Goal: Task Accomplishment & Management: Complete application form

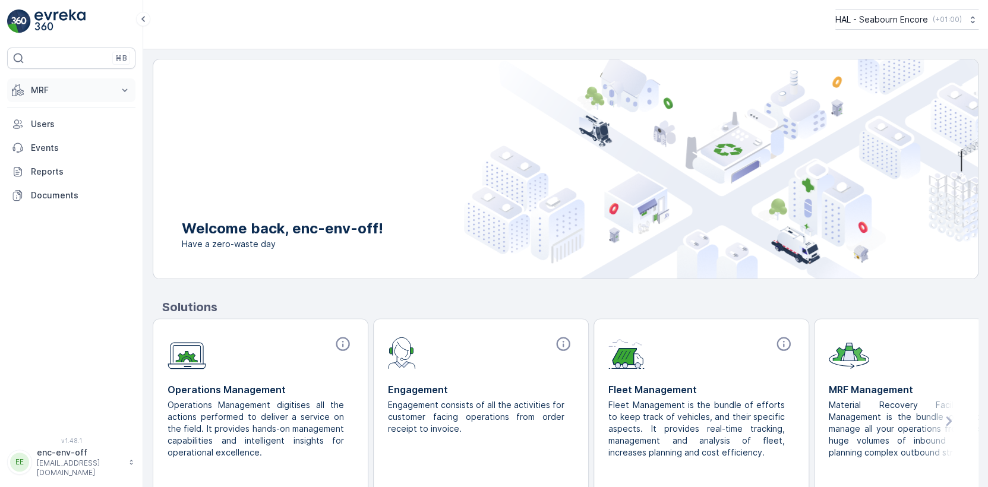
click at [114, 89] on button "MRF" at bounding box center [71, 90] width 128 height 24
click at [56, 126] on p "Outbound" at bounding box center [50, 127] width 40 height 12
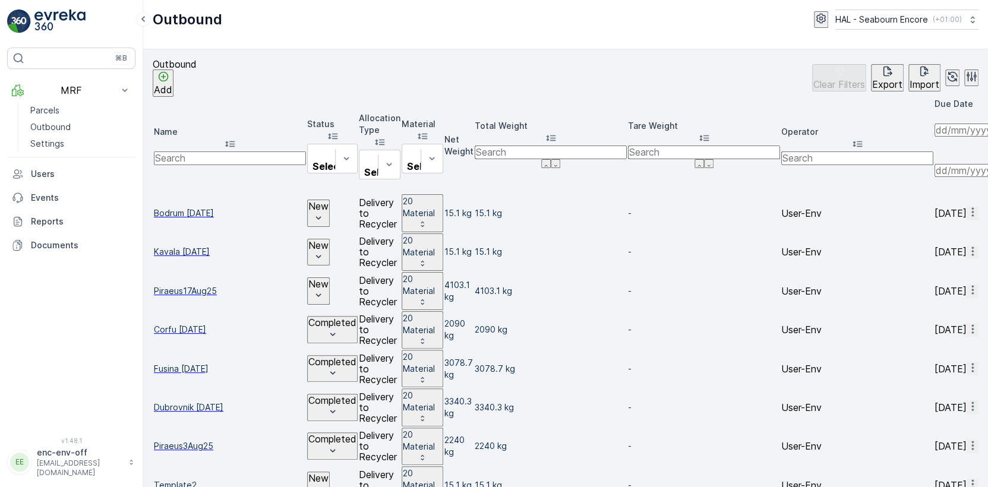
click at [188, 285] on span "Piraeus17Aug25" at bounding box center [230, 291] width 152 height 12
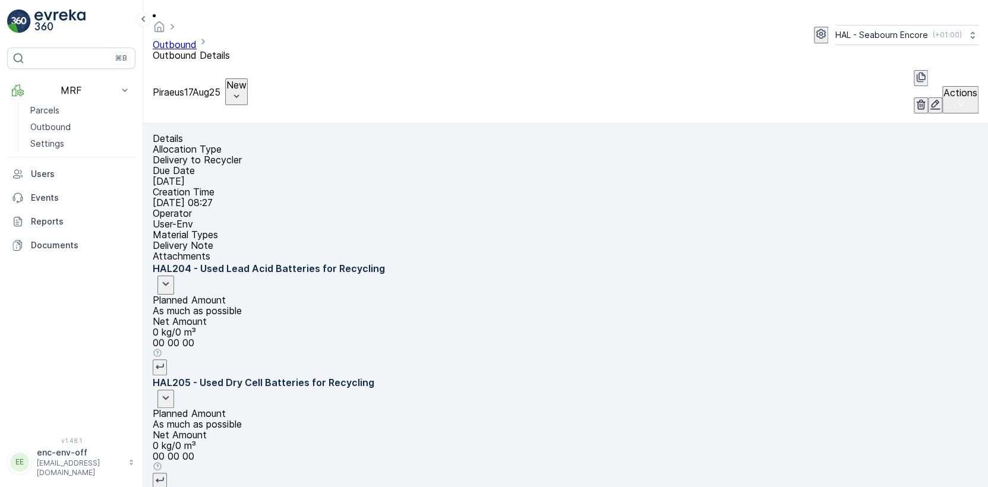
click at [247, 80] on p "New" at bounding box center [236, 85] width 20 height 11
click at [273, 81] on span "Completed" at bounding box center [286, 87] width 45 height 12
click at [53, 126] on p "Outbound" at bounding box center [50, 127] width 40 height 12
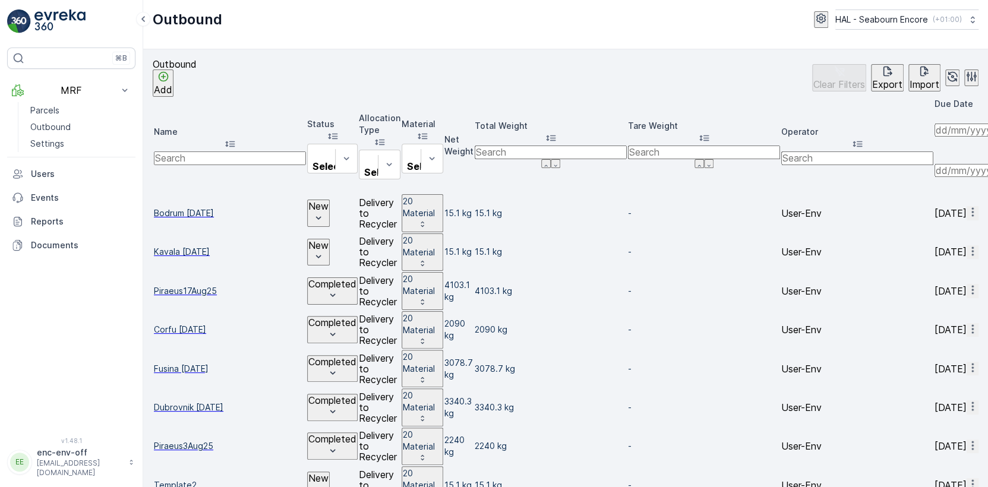
click at [207, 207] on span "Bodrum [DATE]" at bounding box center [230, 213] width 152 height 12
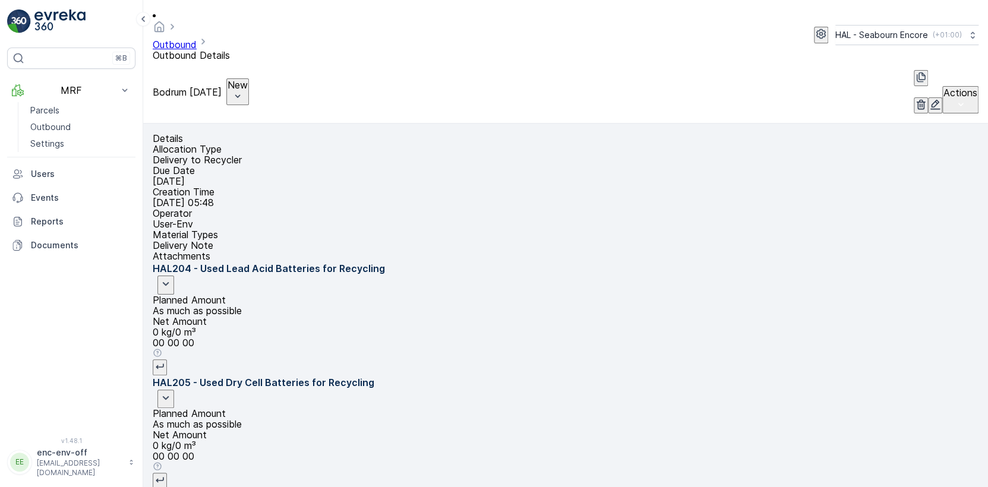
click at [215, 87] on p "Bodrum [DATE]" at bounding box center [187, 92] width 69 height 11
drag, startPoint x: 215, startPoint y: 51, endPoint x: 462, endPoint y: 19, distance: 248.7
click at [461, 19] on div "Outbound Outbound Details HAL - Seabourn Encore ( +01:00 )" at bounding box center [566, 35] width 826 height 51
click at [929, 99] on icon "button" at bounding box center [935, 105] width 12 height 12
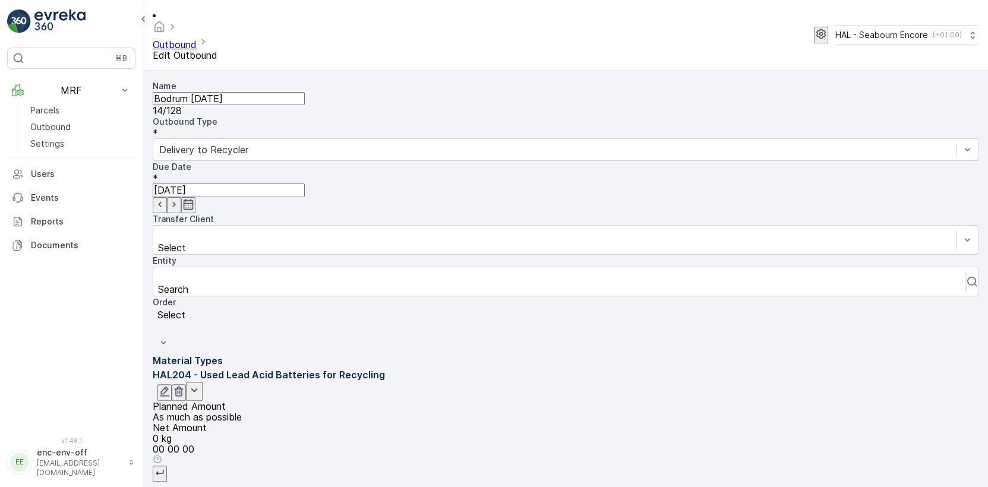
click at [219, 92] on input "Bodrum [DATE]" at bounding box center [229, 98] width 152 height 13
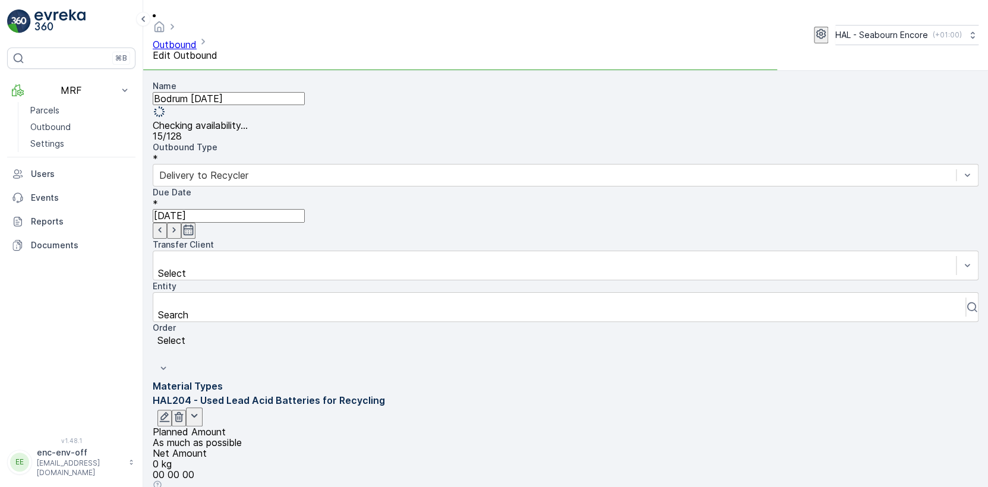
click at [209, 92] on input "Bodrum [DATE]" at bounding box center [229, 98] width 152 height 13
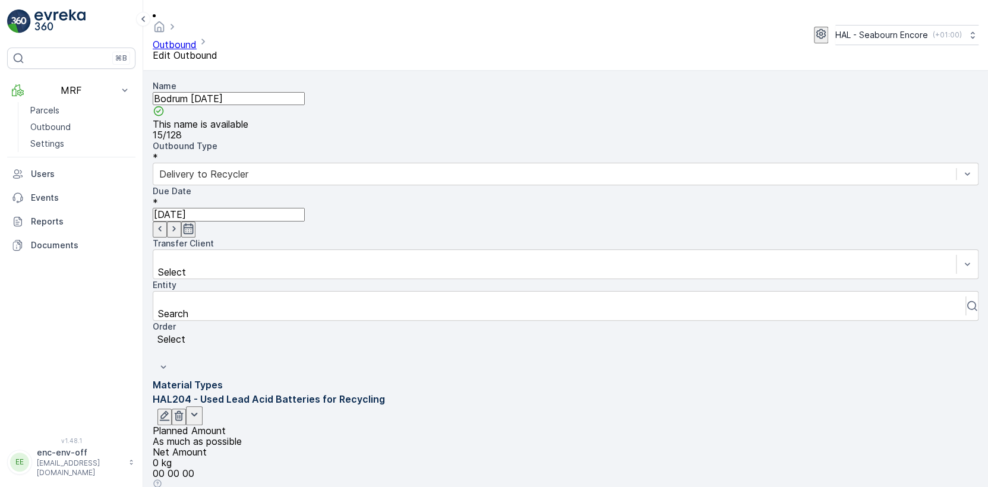
click at [207, 92] on input "Bodrum [DATE]" at bounding box center [229, 98] width 152 height 13
click at [247, 92] on input "Bodrum - [DATE]" at bounding box center [229, 98] width 152 height 13
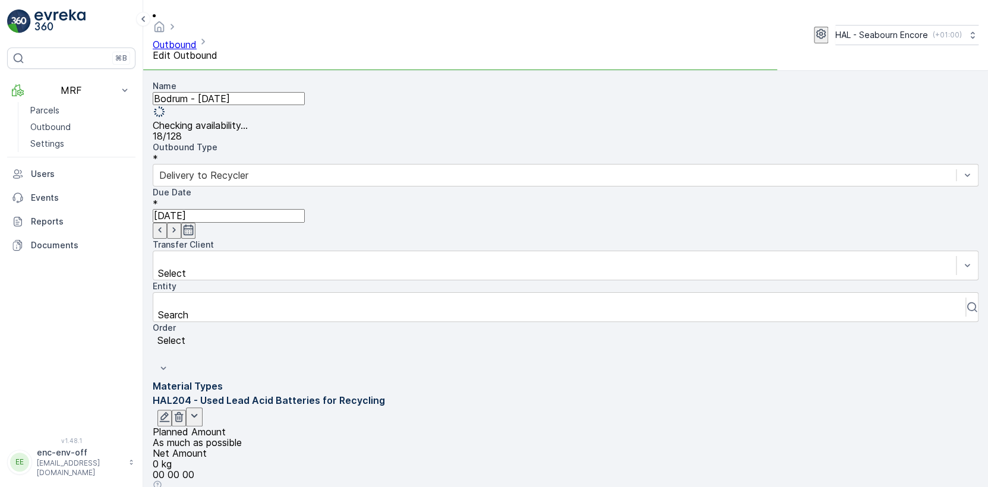
click at [228, 92] on input "Bodrum - [DATE]" at bounding box center [229, 98] width 152 height 13
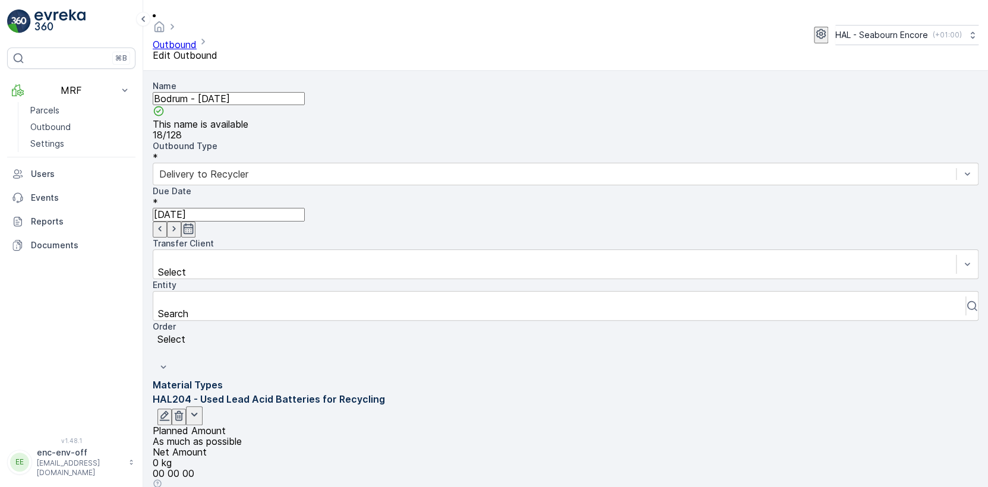
type input "Bodrum - [DATE]"
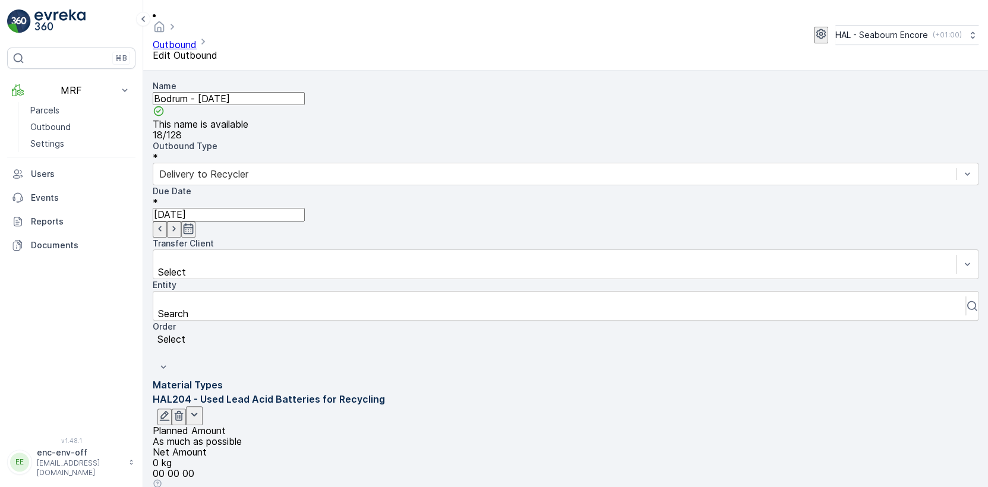
click at [184, 411] on icon "button" at bounding box center [179, 416] width 9 height 10
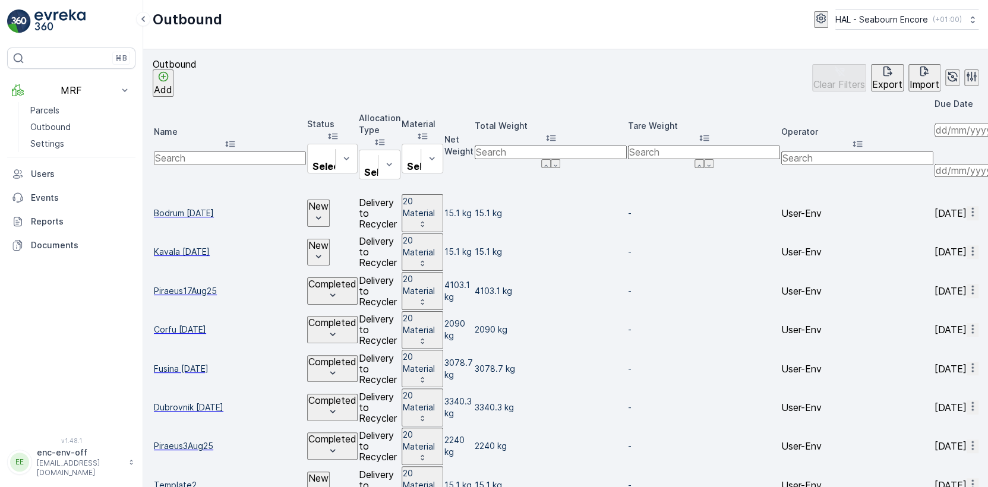
click at [209, 207] on span "Bodrum [DATE]" at bounding box center [230, 213] width 152 height 12
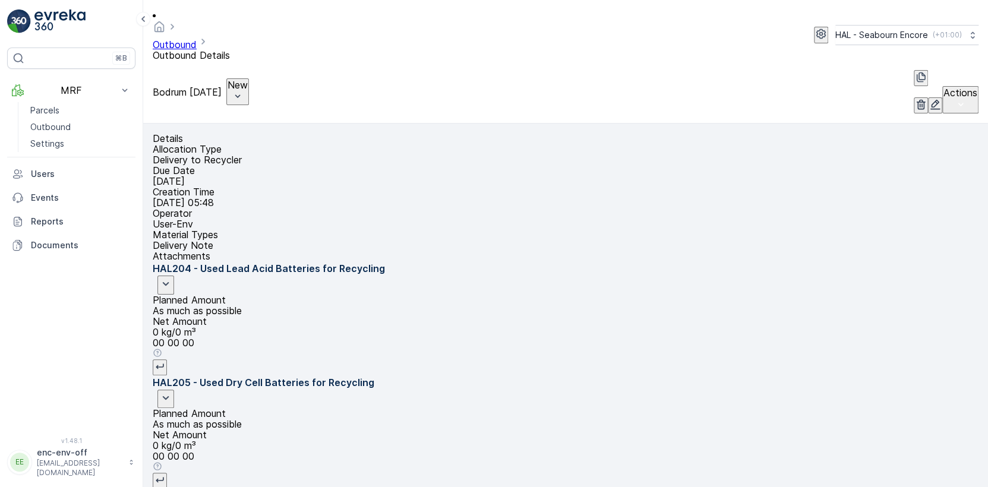
click at [931, 99] on icon "button" at bounding box center [936, 104] width 10 height 10
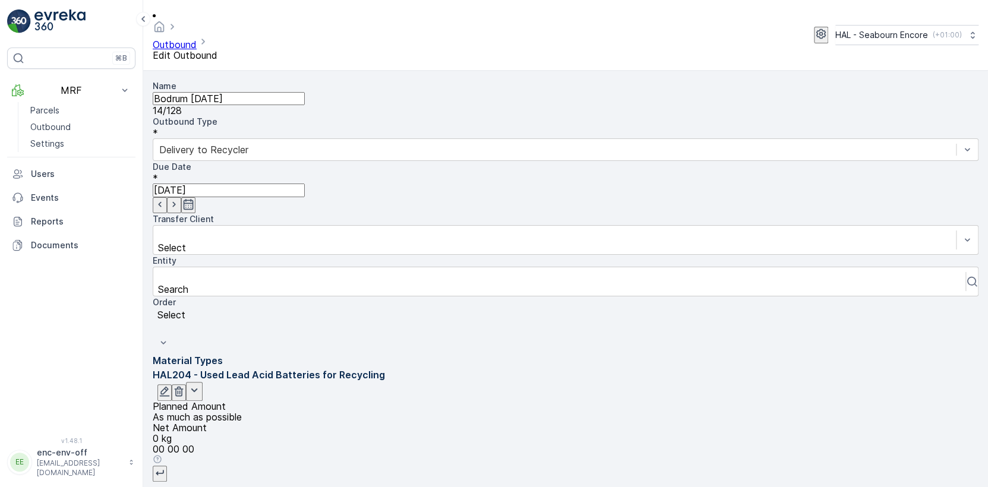
click at [210, 92] on input "Bodrum [DATE]" at bounding box center [229, 98] width 152 height 13
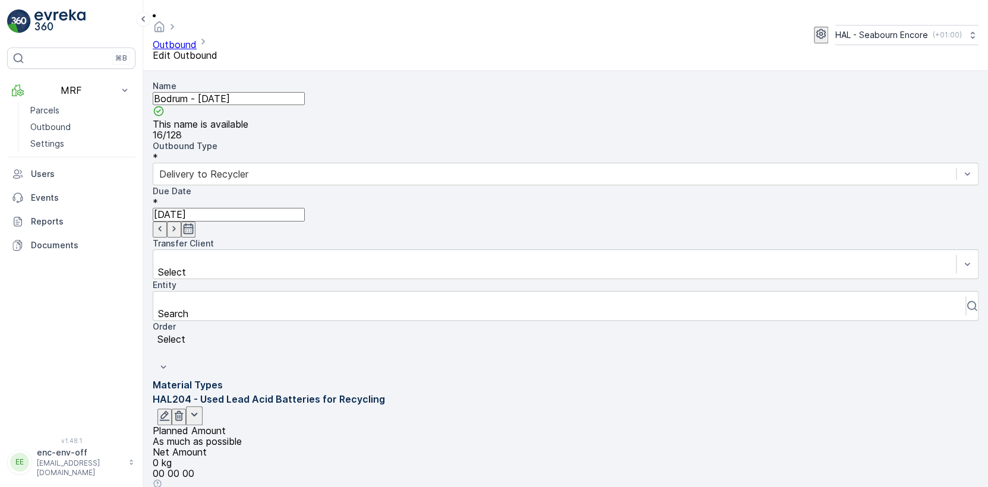
click at [227, 92] on input "Bodrum - [DATE]" at bounding box center [229, 98] width 152 height 13
click at [247, 92] on input "Bodrum - [DATE]" at bounding box center [229, 98] width 152 height 13
type input "Bodrum - [DATE]"
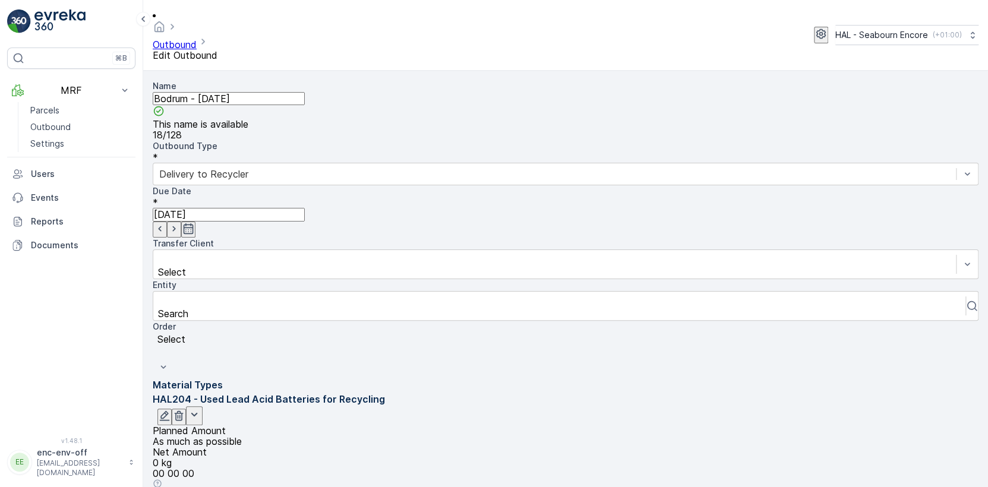
scroll to position [1352, 0]
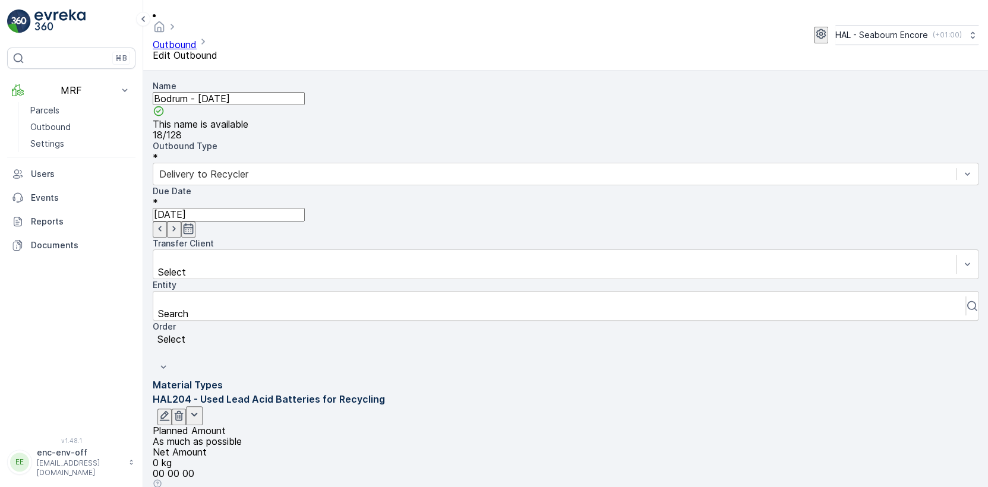
scroll to position [0, 0]
drag, startPoint x: 934, startPoint y: 254, endPoint x: 935, endPoint y: 187, distance: 67.2
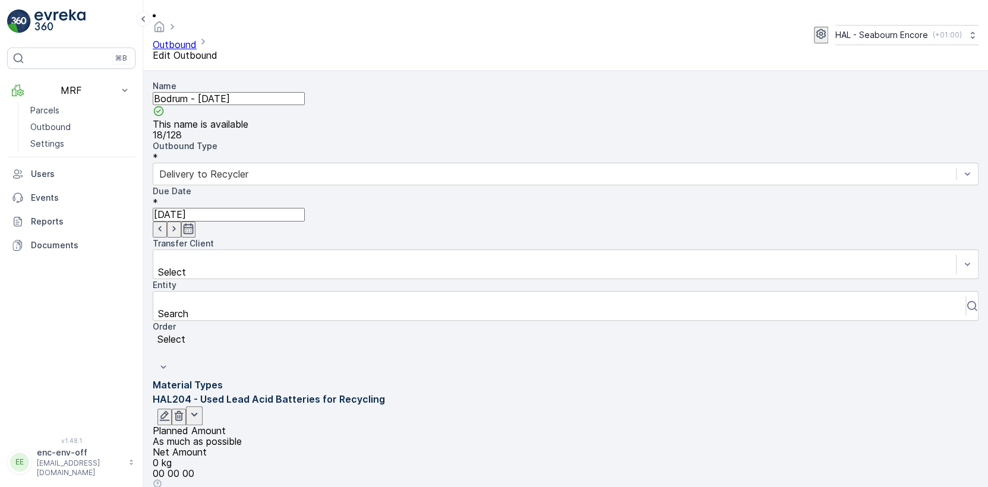
click at [184, 411] on icon "button" at bounding box center [179, 416] width 9 height 10
click at [738, 378] on div "Material Types HAL301 - Solid Waste Planned Amount As much as possible Net Amou…" at bounding box center [566, 453] width 826 height 151
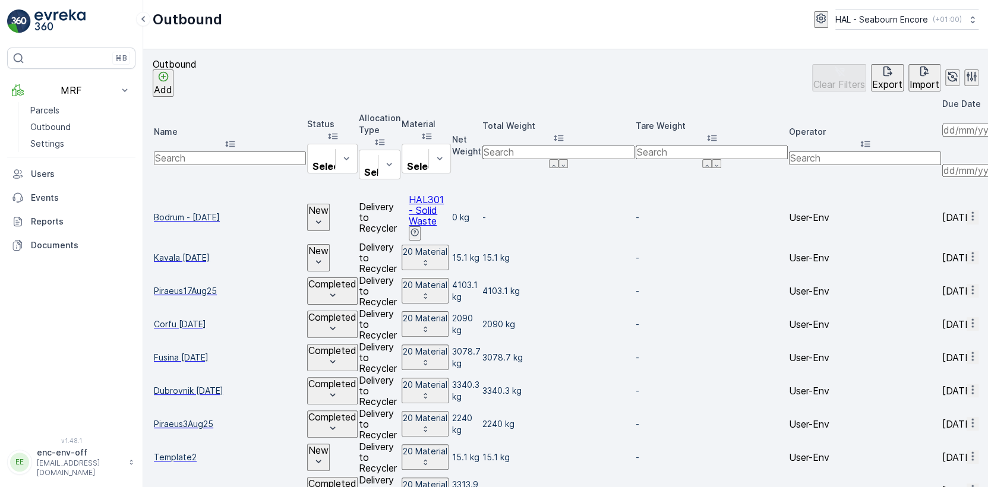
click at [192, 252] on span "Kavala [DATE]" at bounding box center [230, 258] width 152 height 12
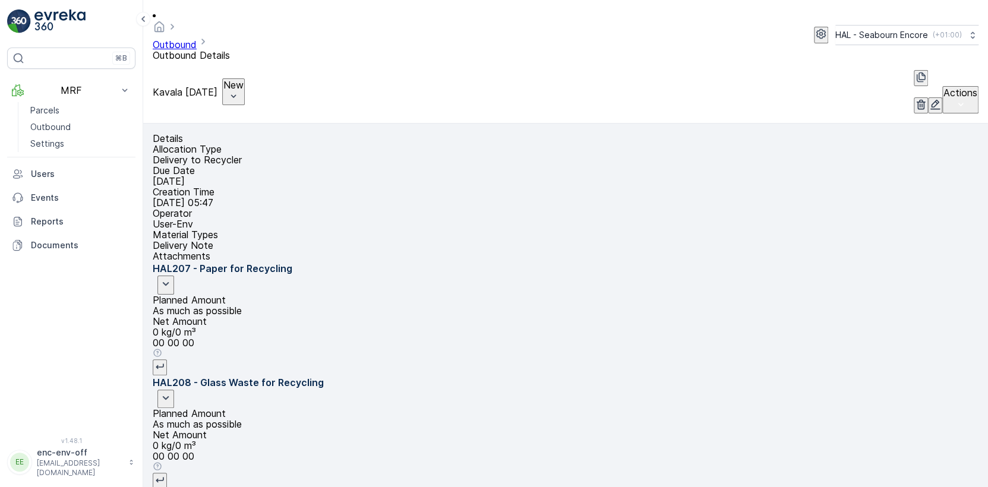
click at [929, 99] on icon "button" at bounding box center [935, 105] width 12 height 12
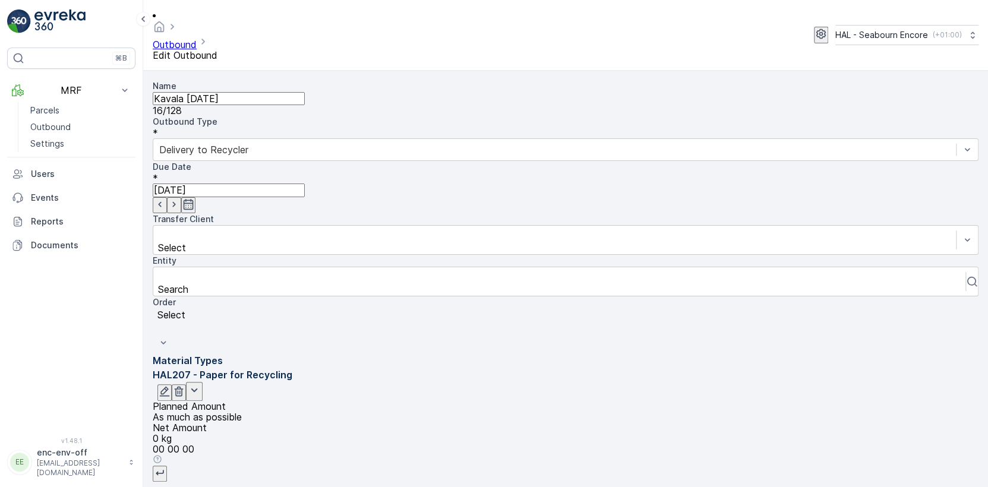
click at [203, 92] on input "Kavala [DATE]" at bounding box center [229, 98] width 152 height 13
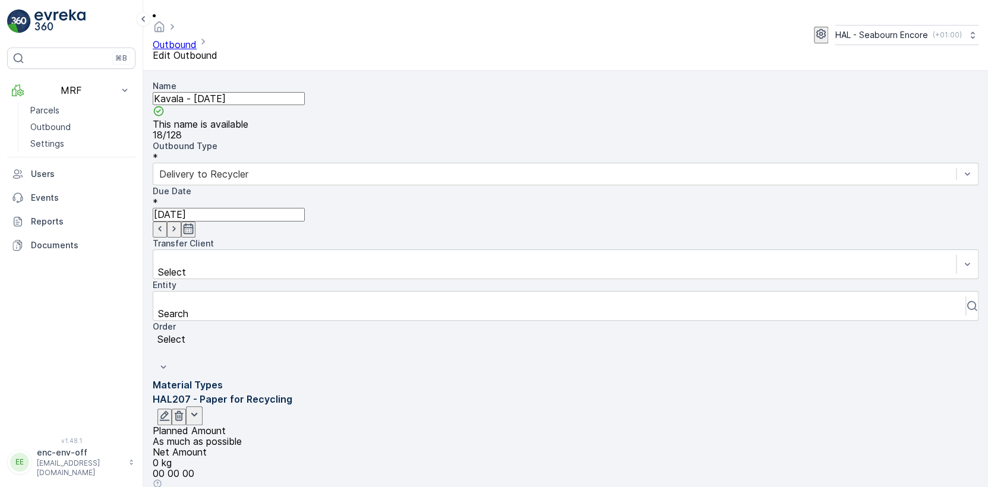
type input "Kavala - [DATE]"
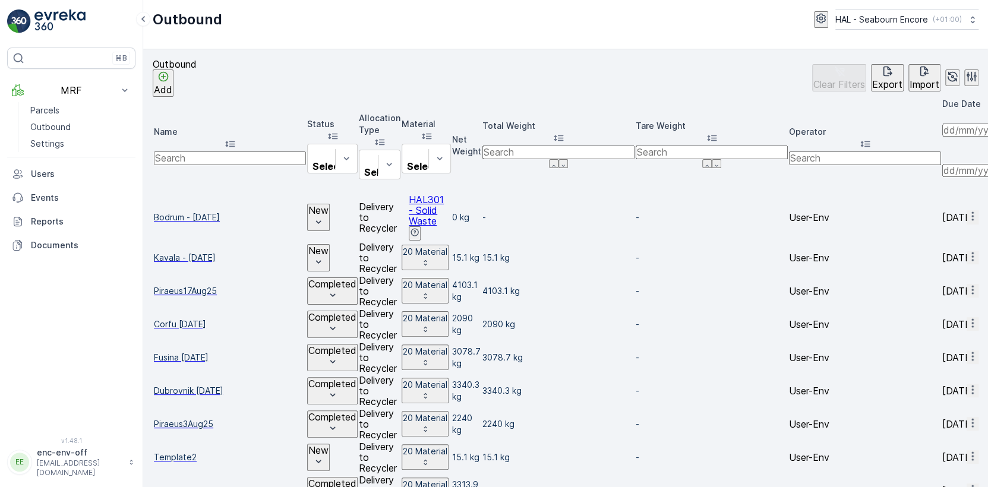
click at [185, 452] on span "Template2" at bounding box center [230, 458] width 152 height 12
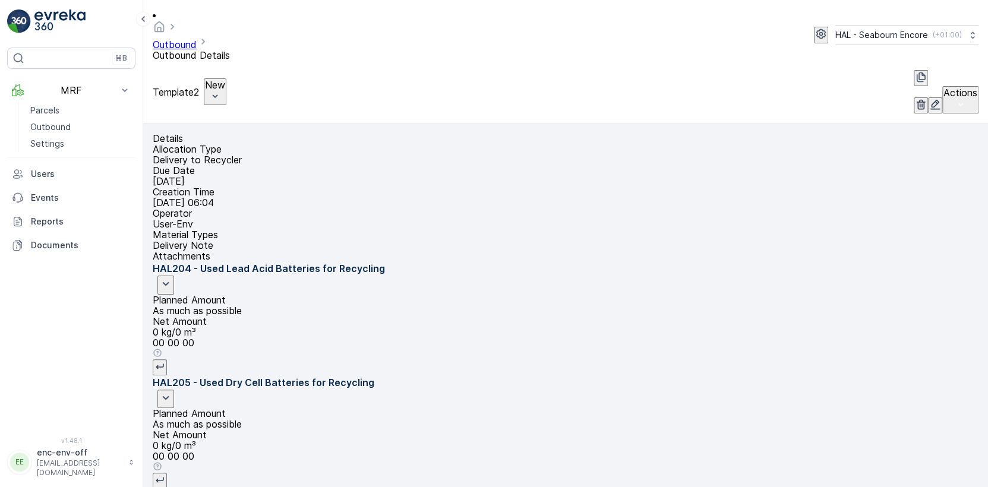
click at [915, 99] on icon "button" at bounding box center [921, 105] width 12 height 12
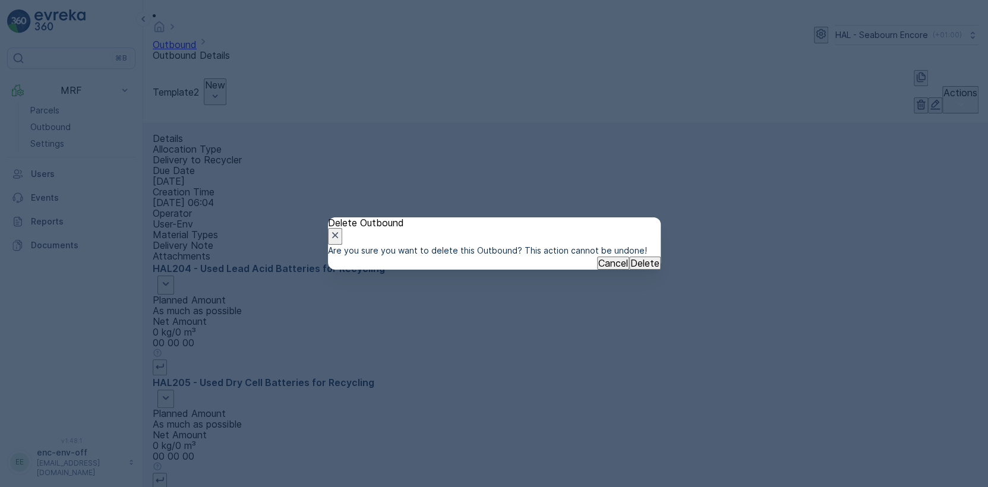
click at [631, 269] on p "Delete" at bounding box center [645, 263] width 29 height 11
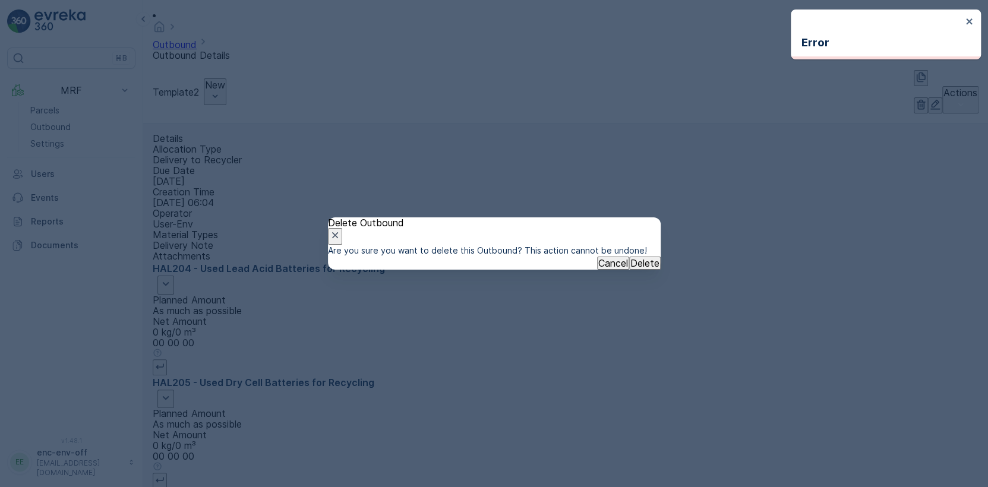
click at [341, 229] on icon "button" at bounding box center [335, 235] width 12 height 12
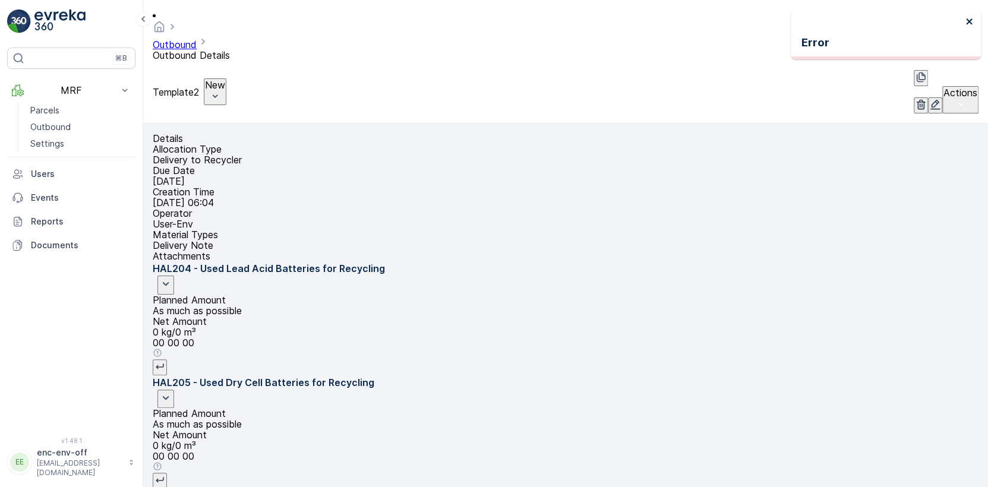
click at [968, 18] on icon "close" at bounding box center [970, 22] width 8 height 10
click at [45, 126] on p "Outbound" at bounding box center [50, 127] width 40 height 12
